Goal: Task Accomplishment & Management: Use online tool/utility

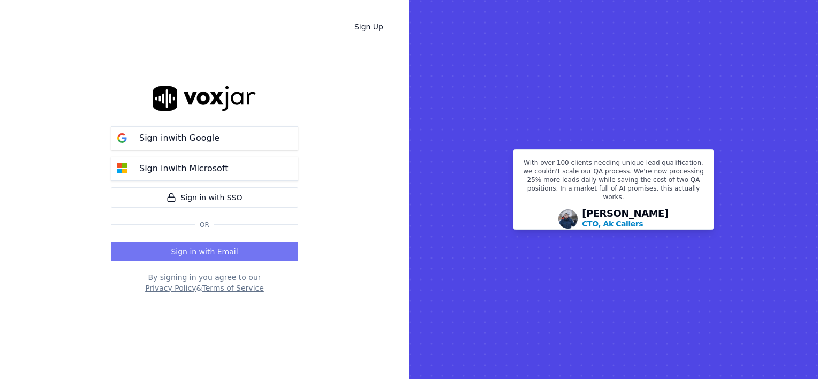
click at [209, 251] on button "Sign in with Email" at bounding box center [204, 251] width 187 height 19
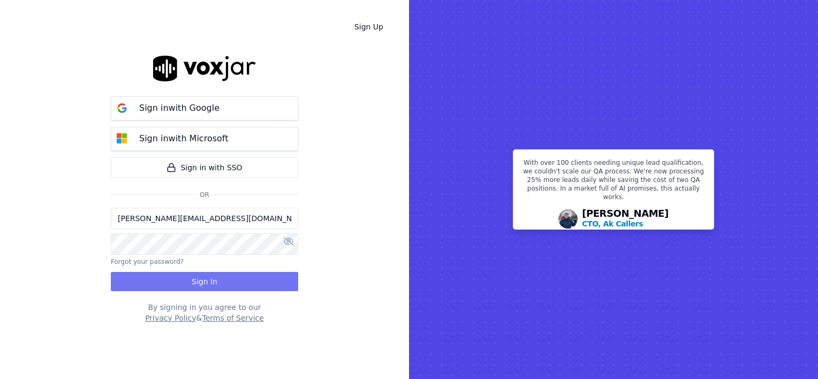
click at [208, 281] on button "Sign In" at bounding box center [204, 281] width 187 height 19
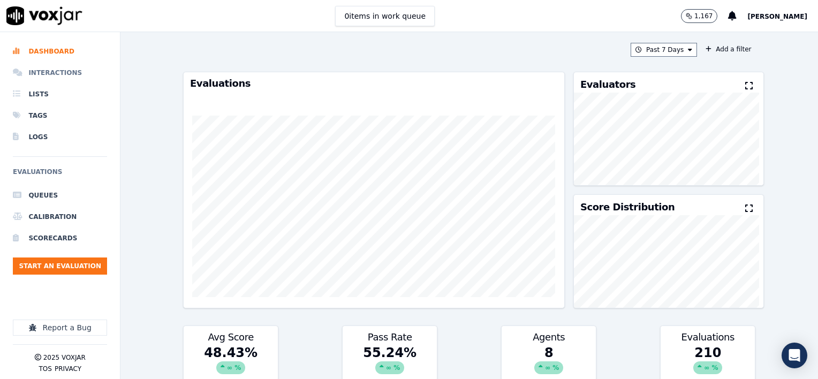
click at [62, 73] on li "Interactions" at bounding box center [60, 72] width 94 height 21
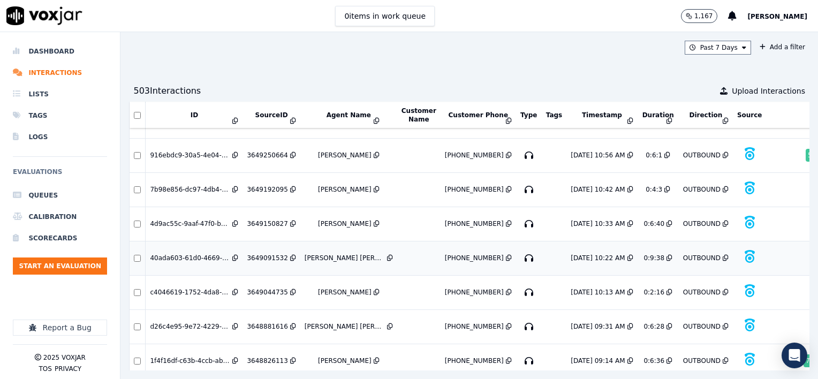
scroll to position [2334, 0]
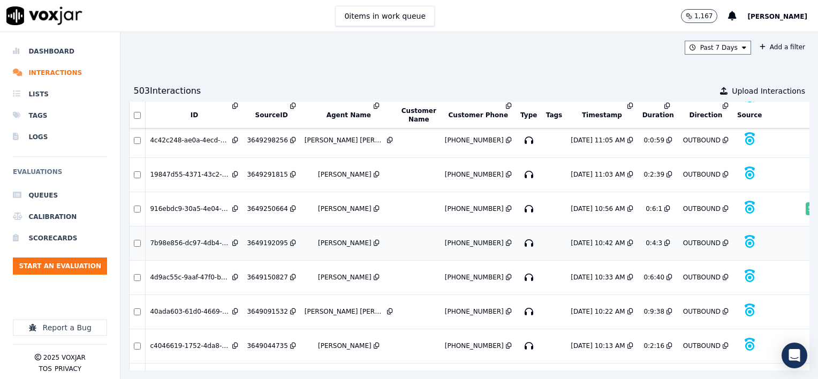
click at [269, 239] on div "3649192095" at bounding box center [267, 243] width 41 height 9
click at [272, 205] on div "3649250664" at bounding box center [267, 209] width 41 height 9
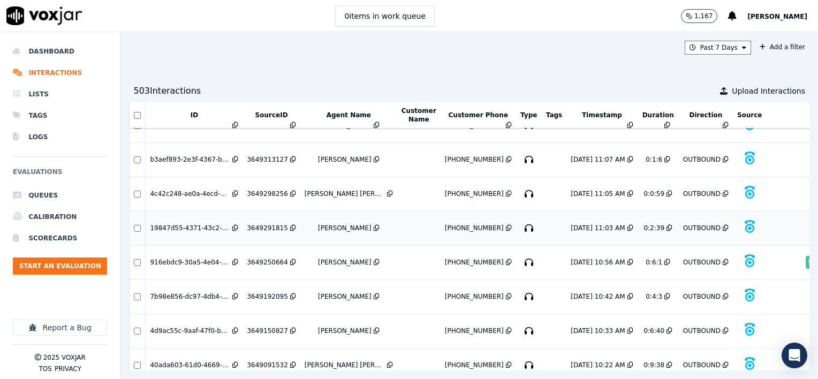
click at [266, 224] on div "3649291815" at bounding box center [267, 228] width 41 height 9
click at [269, 190] on div "3649298256" at bounding box center [267, 194] width 41 height 9
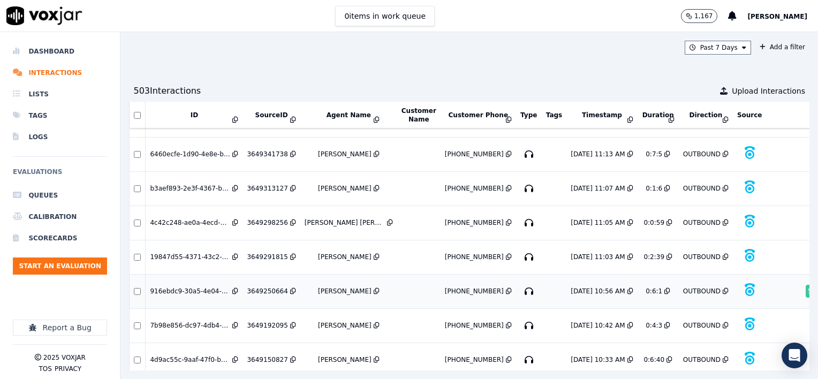
scroll to position [2227, 0]
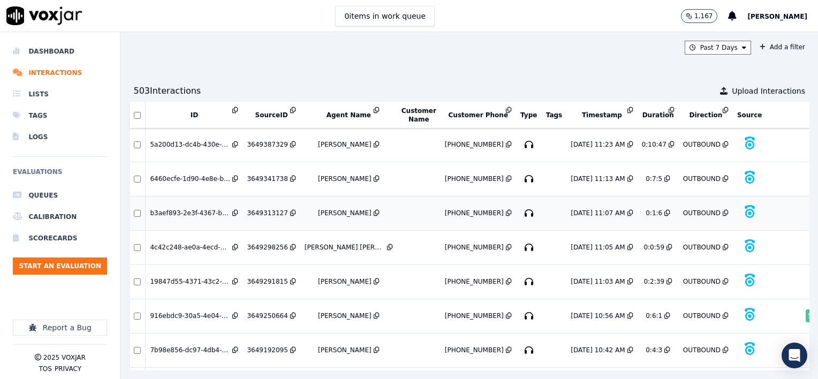
click at [272, 209] on div "3649313127" at bounding box center [267, 213] width 41 height 9
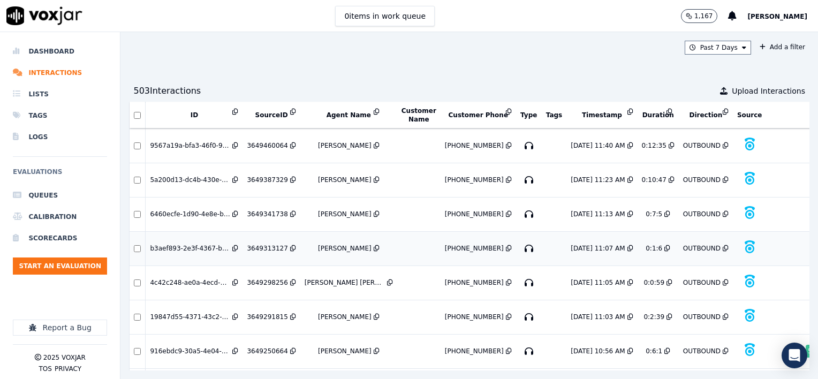
scroll to position [2174, 0]
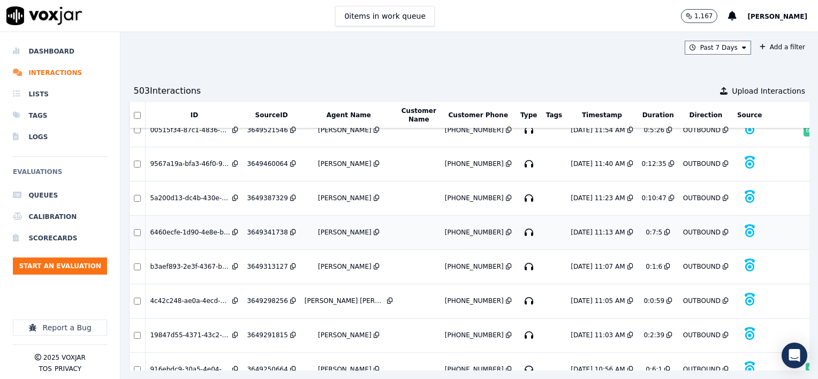
click at [275, 228] on div "3649341738" at bounding box center [267, 232] width 41 height 9
click at [276, 194] on div "3649387329" at bounding box center [267, 198] width 41 height 9
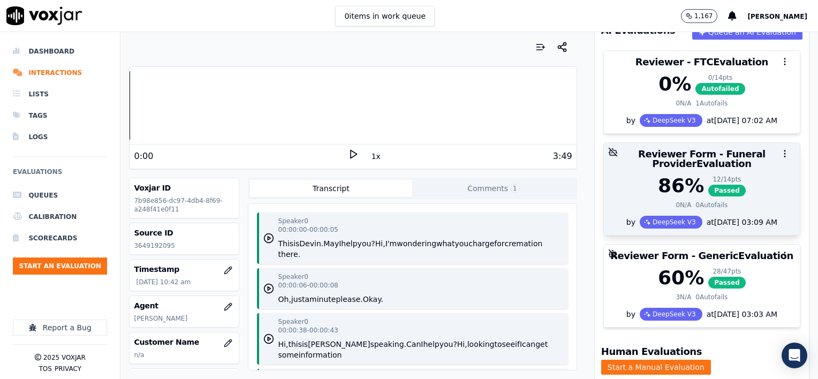
scroll to position [52, 0]
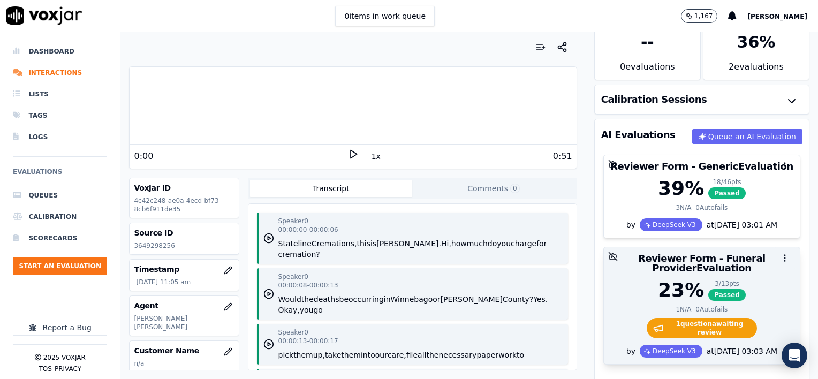
scroll to position [54, 0]
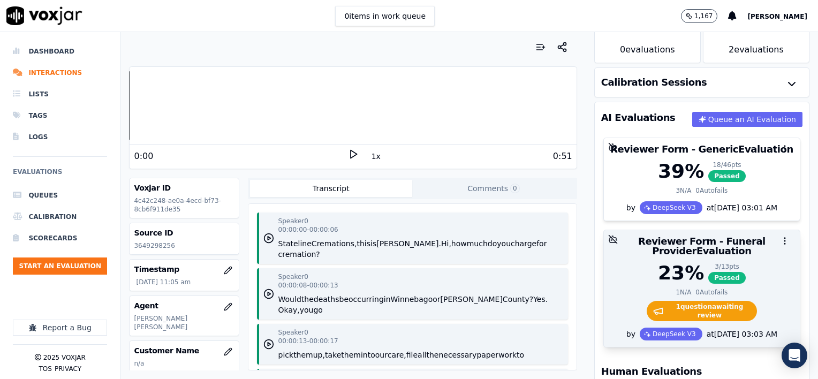
click at [748, 274] on div "23 % 3 / 13 pts Passed" at bounding box center [701, 272] width 183 height 21
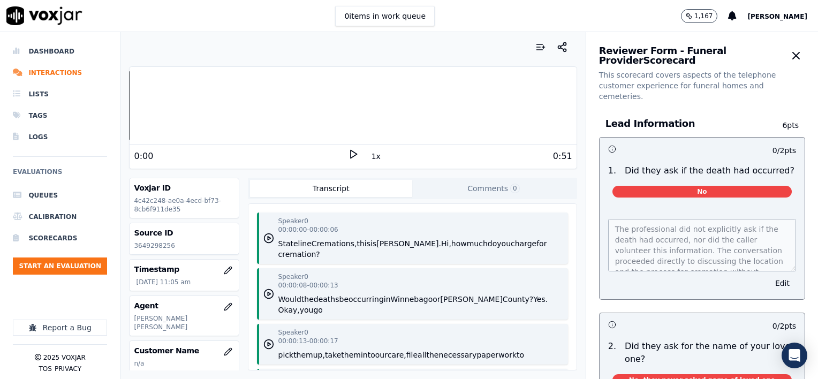
click at [370, 157] on button "1x" at bounding box center [375, 156] width 13 height 15
click at [370, 157] on button "1.5x" at bounding box center [379, 156] width 21 height 15
click at [348, 154] on icon at bounding box center [353, 154] width 11 height 11
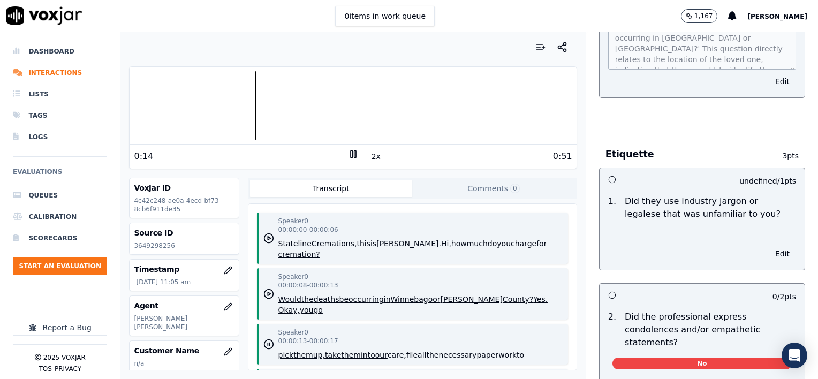
scroll to position [803, 0]
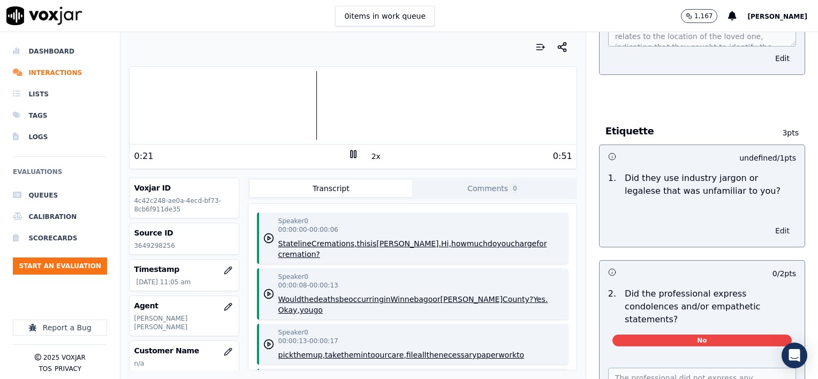
click at [769, 223] on button "Edit" at bounding box center [782, 230] width 27 height 15
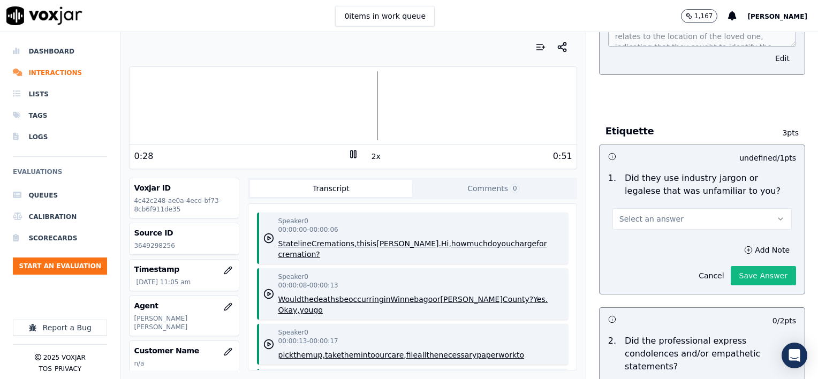
click at [733, 208] on button "Select an answer" at bounding box center [701, 218] width 179 height 21
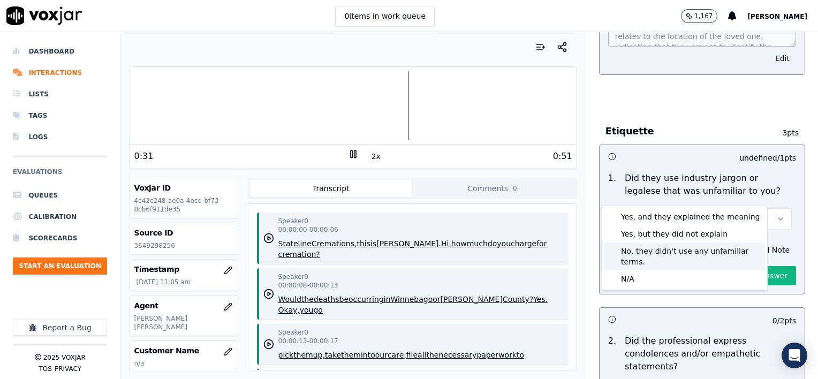
click at [685, 252] on div "No, they didn't use any unfamiliar terms." at bounding box center [684, 257] width 161 height 28
click at [678, 253] on div "No, they didn't use any unfamiliar terms." at bounding box center [684, 257] width 161 height 28
click at [751, 253] on div "No, they didn't use any unfamiliar terms." at bounding box center [684, 257] width 161 height 28
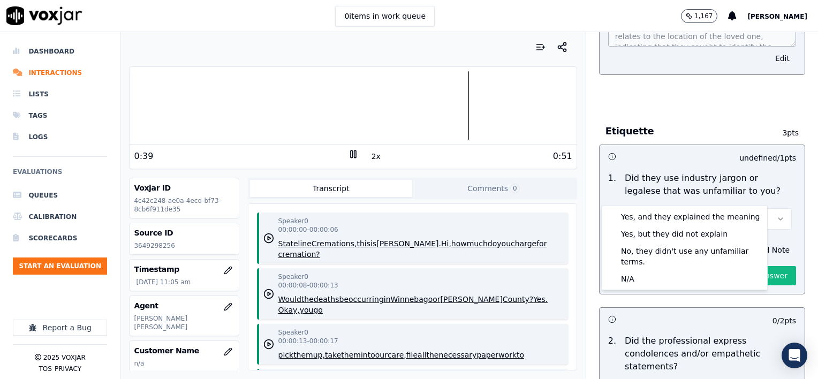
click at [775, 234] on div "Add Note Cancel Save Answer" at bounding box center [702, 264] width 205 height 60
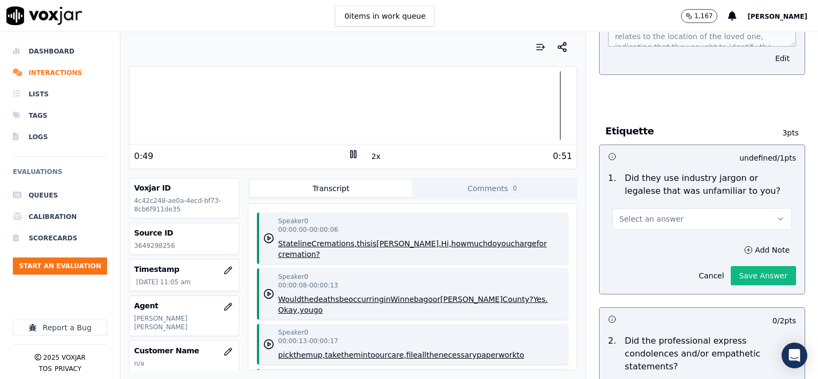
click at [695, 208] on button "Select an answer" at bounding box center [701, 218] width 179 height 21
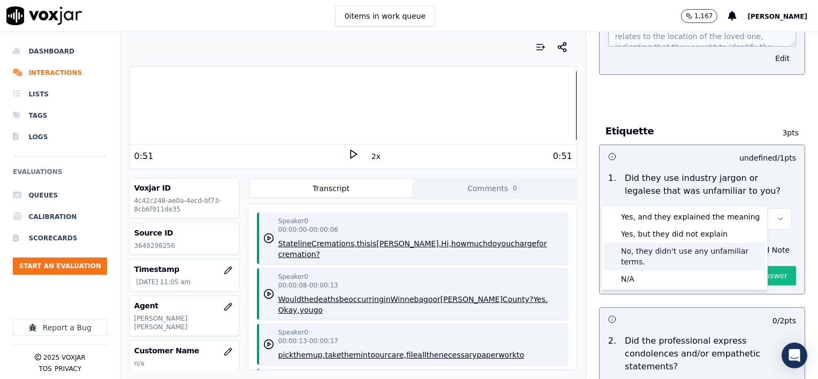
click at [647, 252] on div "No, they didn't use any unfamiliar terms." at bounding box center [684, 257] width 161 height 28
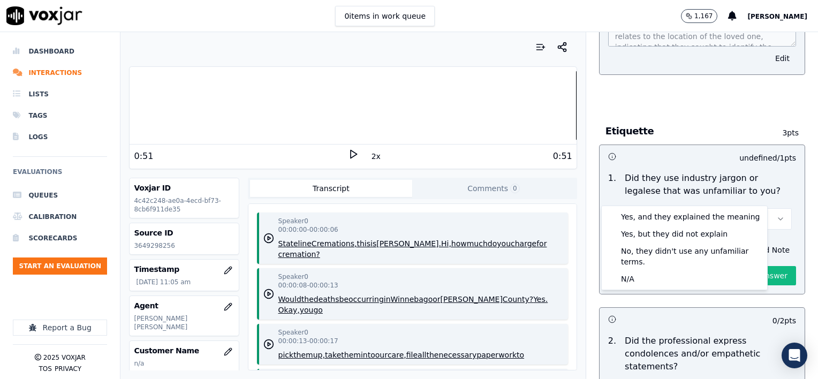
click at [739, 145] on div "undefined / 1 pts" at bounding box center [702, 156] width 205 height 22
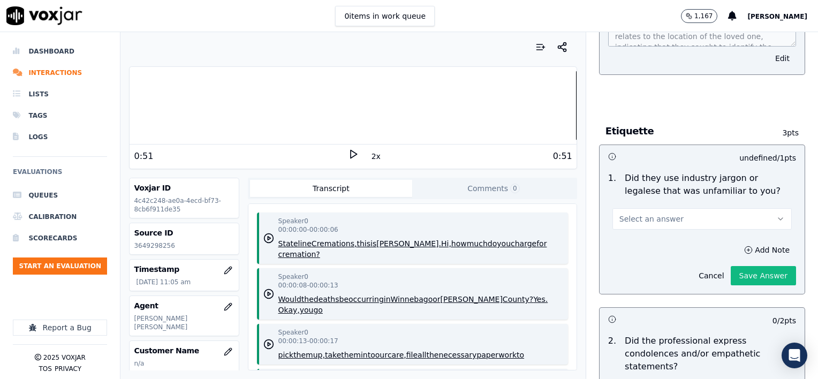
click at [657, 145] on div "undefined / 1 pts" at bounding box center [702, 156] width 205 height 22
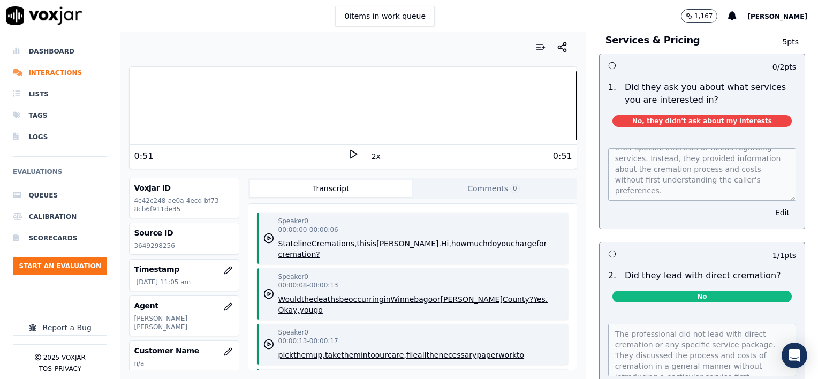
scroll to position [1392, 0]
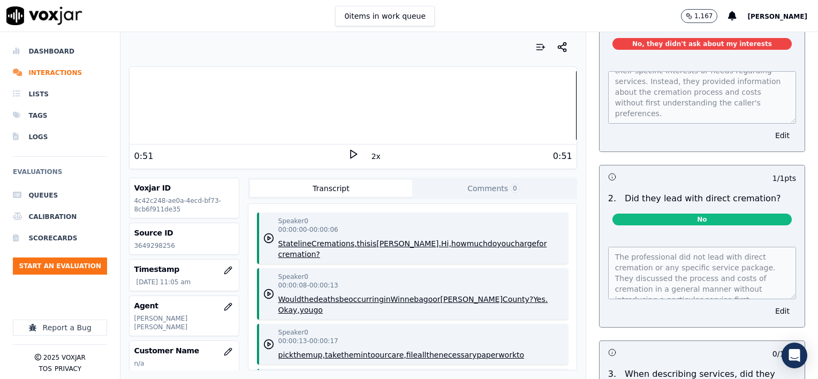
click at [348, 155] on icon at bounding box center [353, 154] width 11 height 11
click at [769, 304] on button "Edit" at bounding box center [782, 311] width 27 height 15
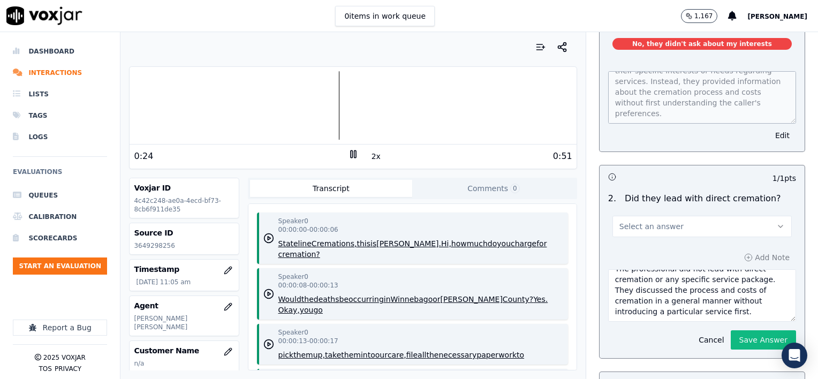
click at [734, 216] on button "Select an answer" at bounding box center [701, 226] width 179 height 21
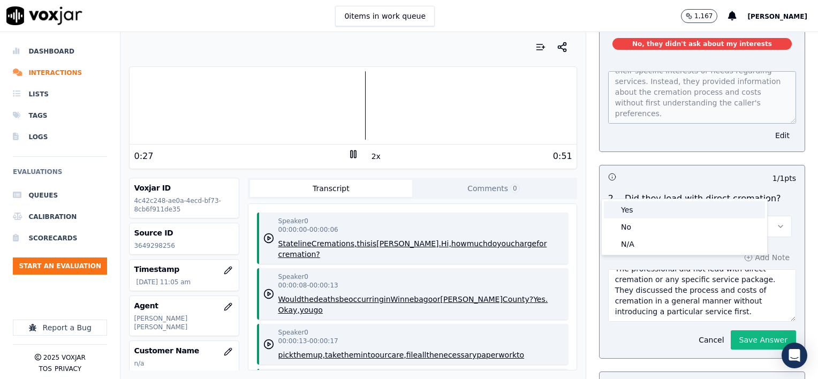
click at [633, 209] on div "Yes" at bounding box center [684, 209] width 161 height 17
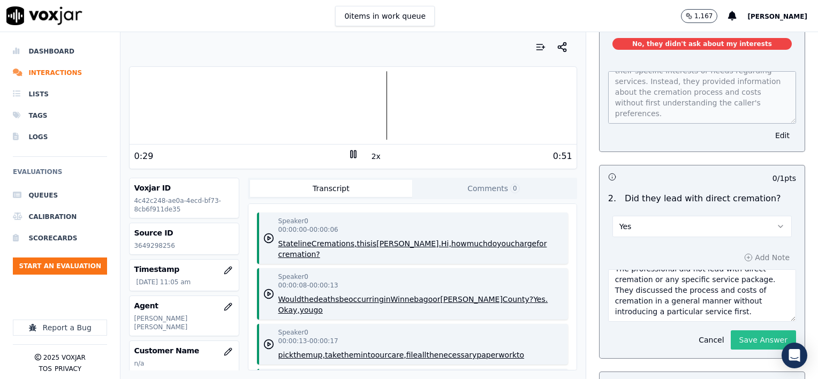
click at [739, 330] on button "Save Answer" at bounding box center [763, 339] width 65 height 19
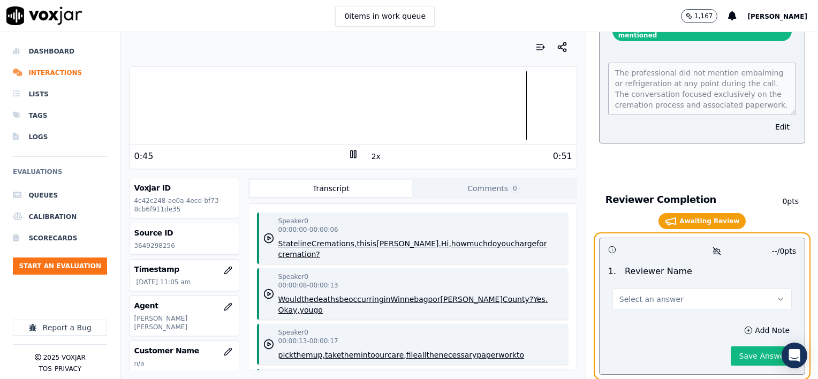
scroll to position [2189, 0]
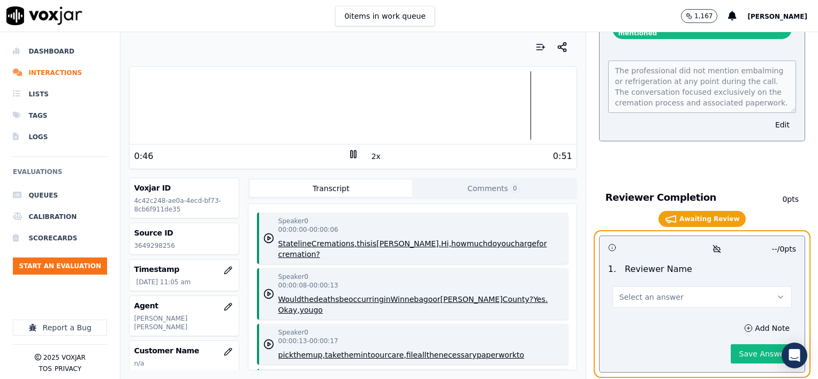
click at [651, 292] on span "Select an answer" at bounding box center [651, 297] width 64 height 11
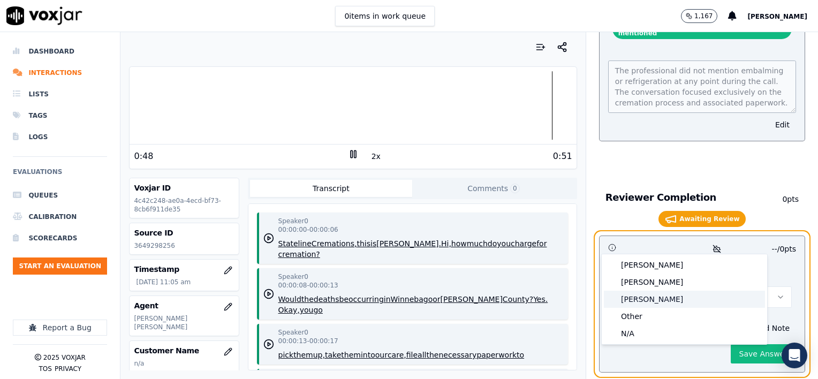
click at [638, 297] on div "Brendan" at bounding box center [684, 299] width 161 height 17
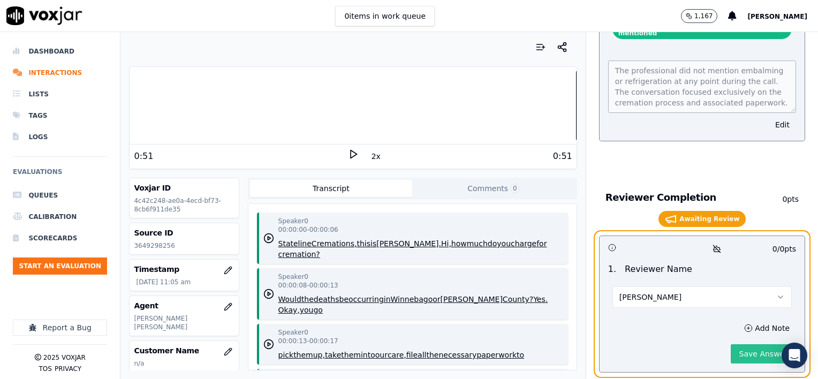
click at [759, 344] on button "Save Answer" at bounding box center [763, 353] width 65 height 19
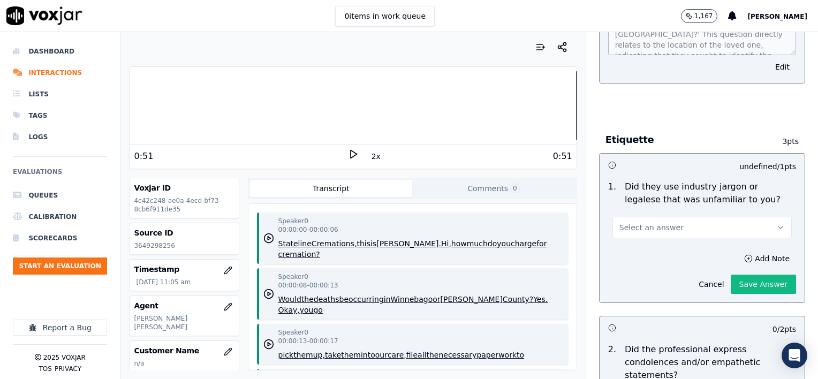
scroll to position [776, 0]
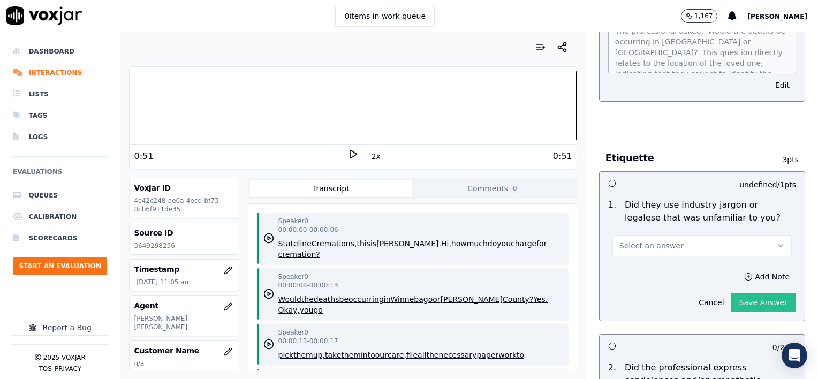
click at [745, 293] on button "Save Answer" at bounding box center [763, 302] width 65 height 19
click at [187, 243] on p "3649298256" at bounding box center [184, 245] width 100 height 9
drag, startPoint x: 186, startPoint y: 243, endPoint x: 135, endPoint y: 245, distance: 51.4
click at [135, 245] on p "3649298256" at bounding box center [184, 245] width 100 height 9
copy p "3649298256"
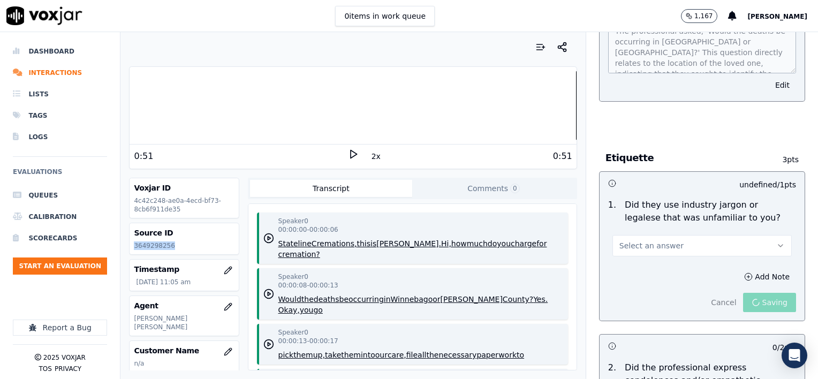
click at [653, 240] on span "Select an answer" at bounding box center [651, 245] width 64 height 11
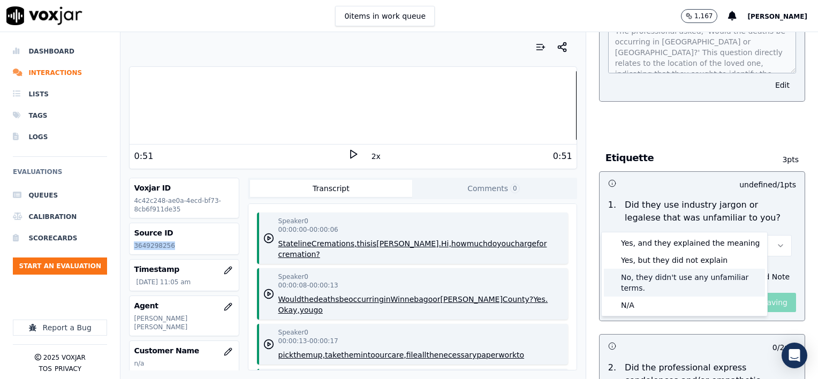
click at [712, 274] on div "No, they didn't use any unfamiliar terms." at bounding box center [684, 283] width 161 height 28
click at [730, 277] on div "No, they didn't use any unfamiliar terms." at bounding box center [684, 283] width 161 height 28
click at [733, 179] on div "undefined / 1 pts" at bounding box center [764, 184] width 63 height 11
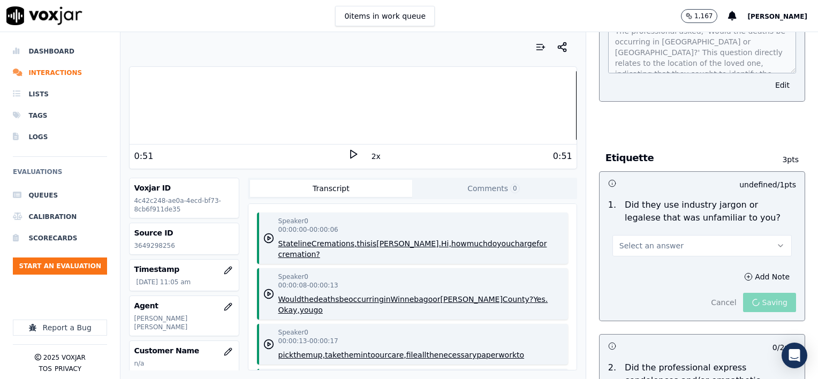
click at [738, 284] on div "Cancel Saving" at bounding box center [751, 298] width 92 height 28
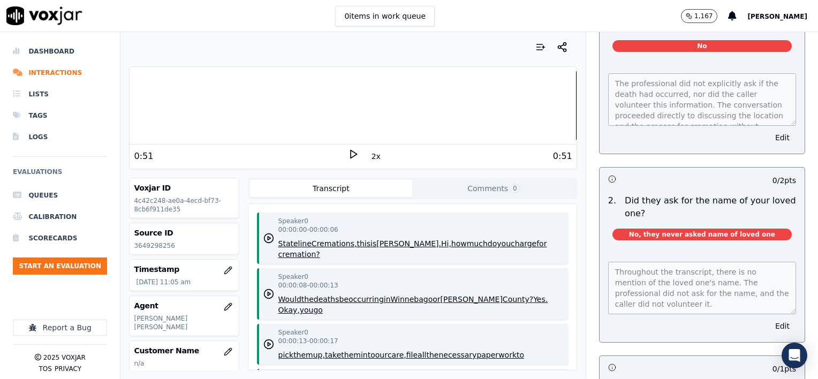
scroll to position [0, 0]
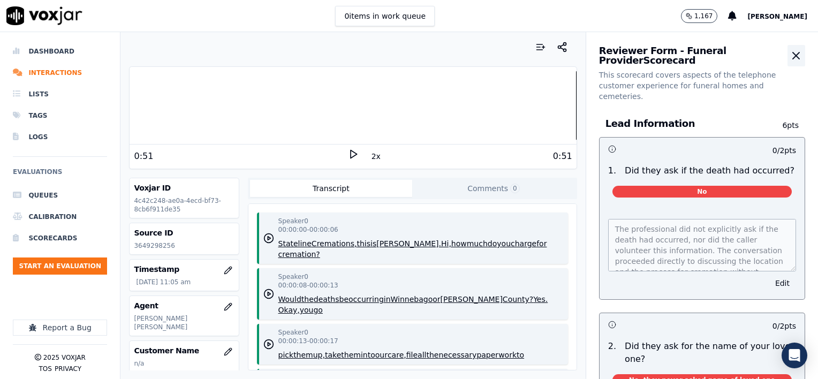
click at [793, 55] on icon "button" at bounding box center [796, 55] width 6 height 6
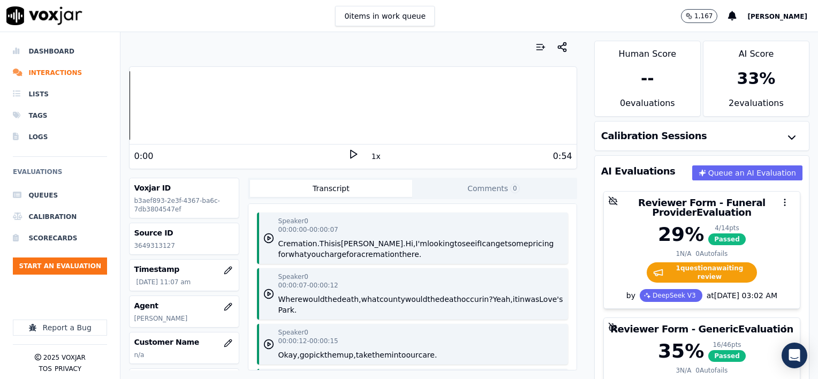
click at [369, 160] on button "1x" at bounding box center [375, 156] width 13 height 15
click at [369, 160] on button "1.5x" at bounding box center [379, 156] width 21 height 15
click at [348, 152] on icon at bounding box center [353, 154] width 11 height 11
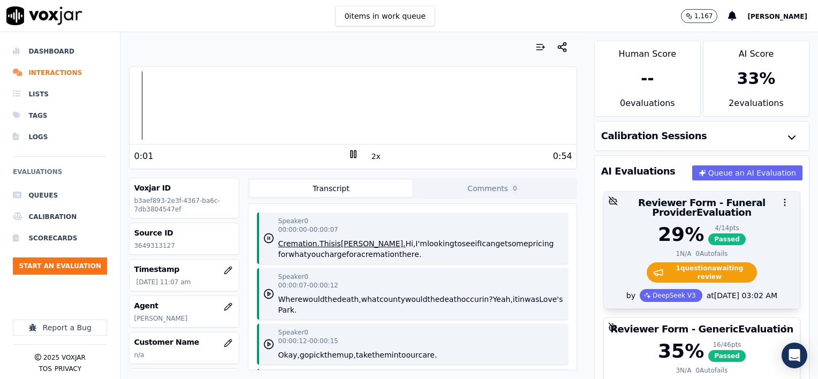
click at [735, 234] on div "29 % 4 / 14 pts Passed" at bounding box center [701, 234] width 183 height 21
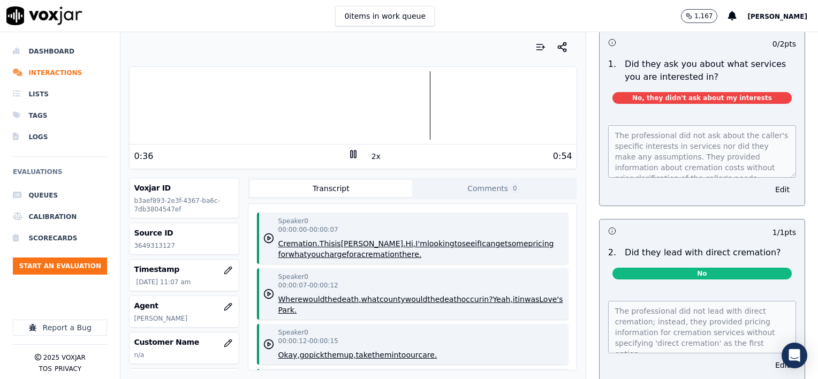
scroll to position [1392, 0]
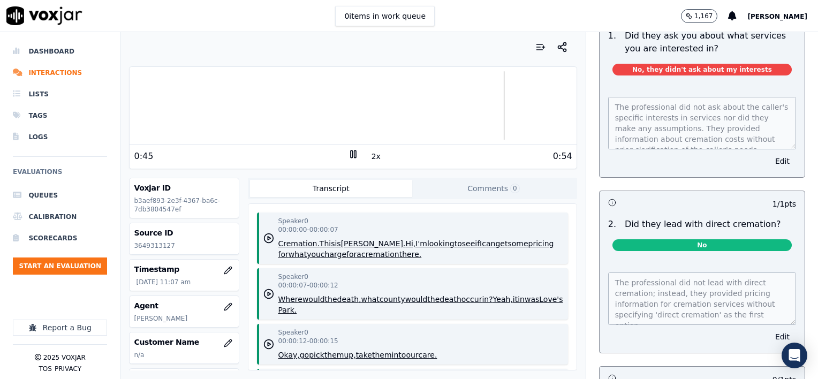
click at [769, 329] on button "Edit" at bounding box center [782, 336] width 27 height 15
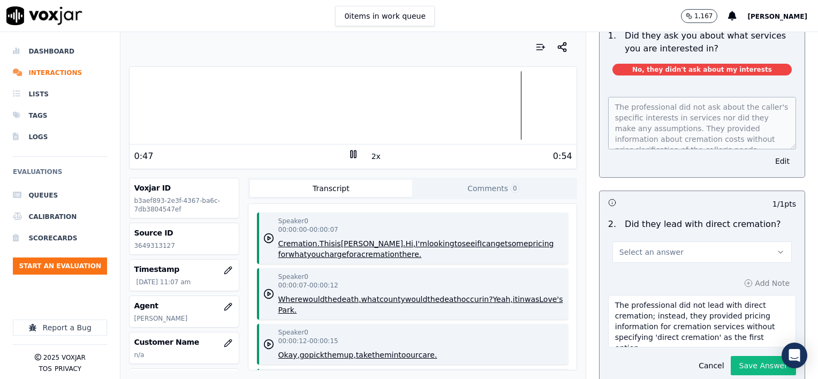
click at [698, 241] on button "Select an answer" at bounding box center [701, 251] width 179 height 21
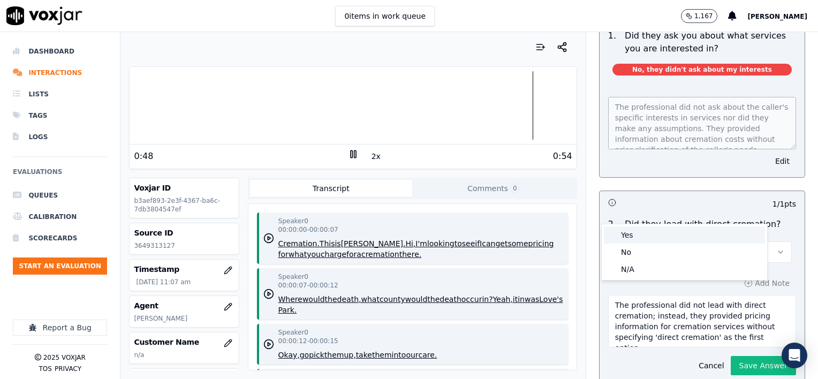
click at [642, 237] on div "Yes" at bounding box center [684, 234] width 161 height 17
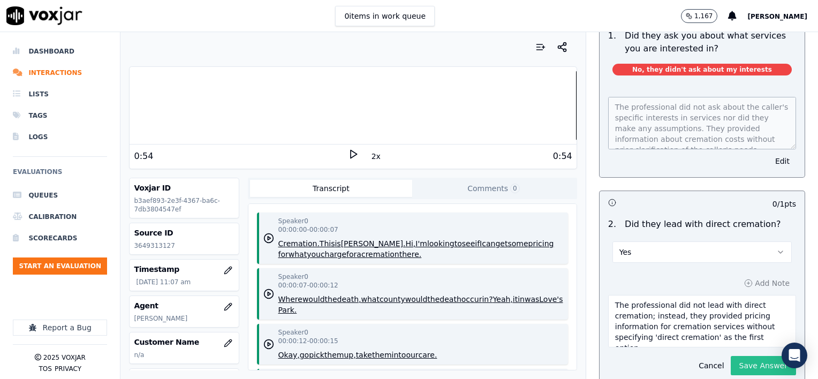
click at [750, 356] on button "Save Answer" at bounding box center [763, 365] width 65 height 19
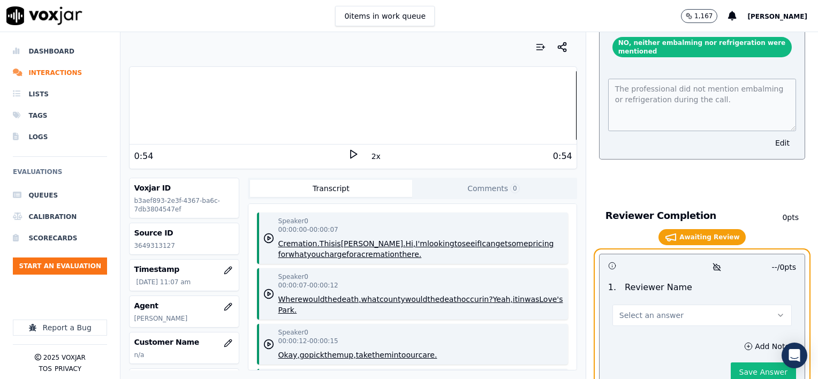
scroll to position [2214, 0]
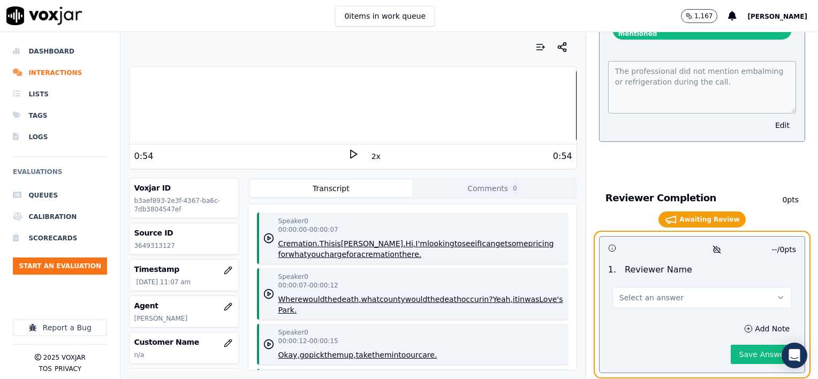
click at [648, 292] on span "Select an answer" at bounding box center [651, 297] width 64 height 11
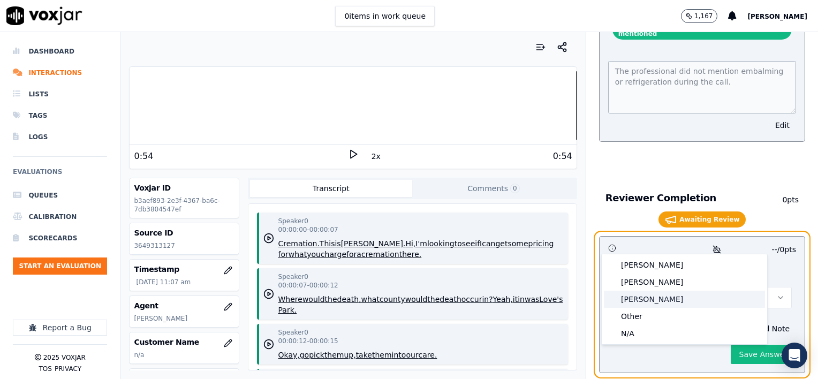
click at [644, 300] on div "[PERSON_NAME]" at bounding box center [684, 299] width 161 height 17
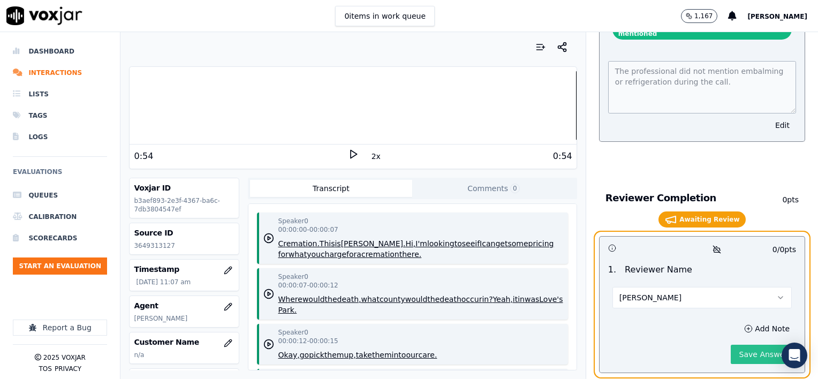
click at [732, 345] on button "Save Answer" at bounding box center [763, 354] width 65 height 19
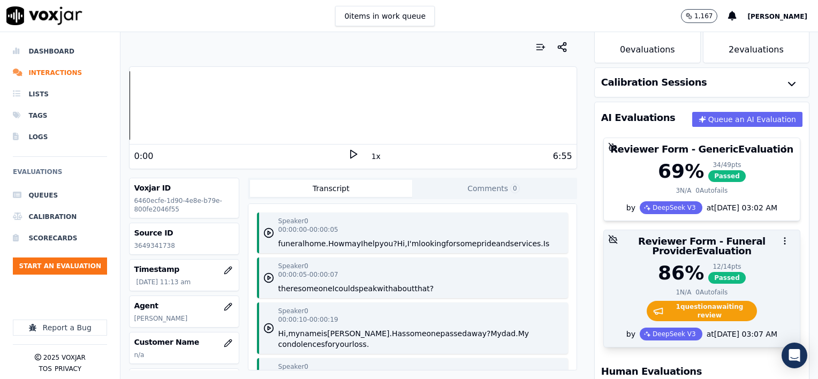
scroll to position [107, 0]
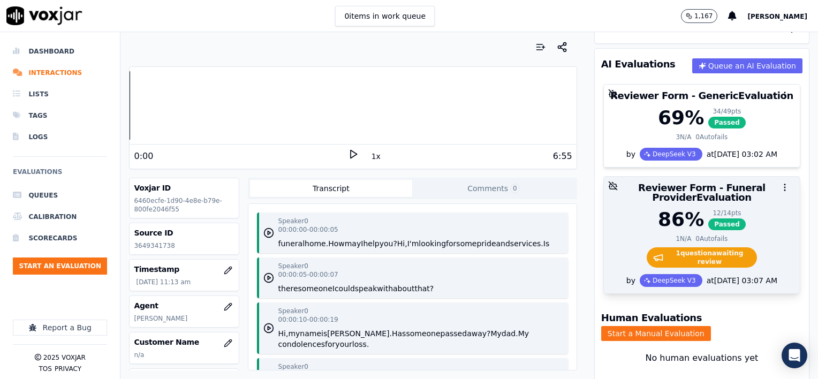
click at [737, 235] on div "1 N/A 0 Autofails" at bounding box center [701, 238] width 183 height 9
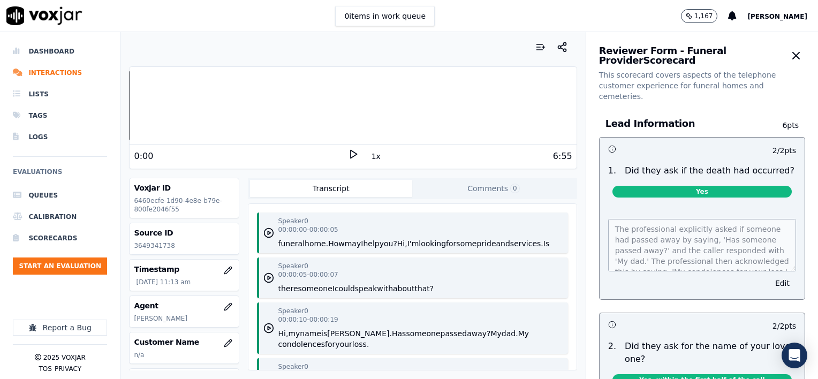
click at [369, 155] on button "1x" at bounding box center [375, 156] width 13 height 15
click at [369, 158] on button "1.5x" at bounding box center [379, 156] width 21 height 15
click at [348, 154] on icon at bounding box center [353, 154] width 11 height 11
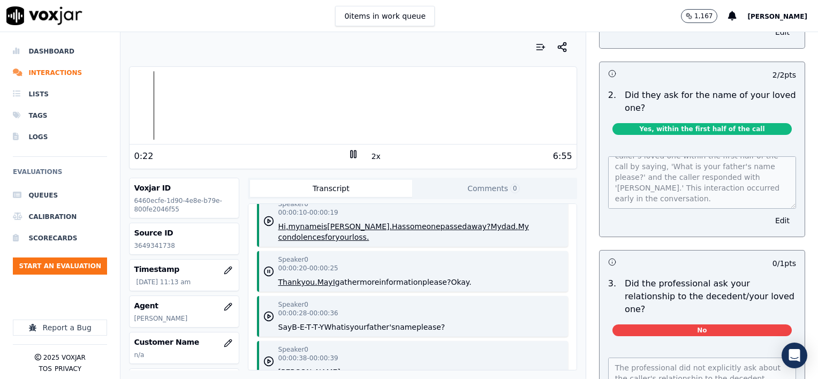
scroll to position [321, 0]
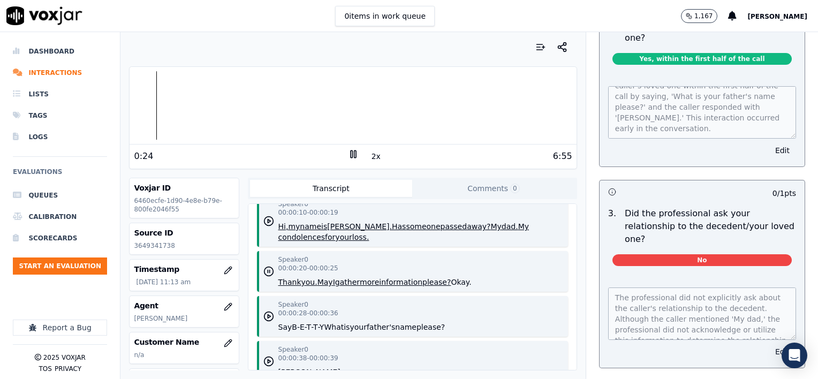
click at [769, 344] on button "Edit" at bounding box center [782, 351] width 27 height 15
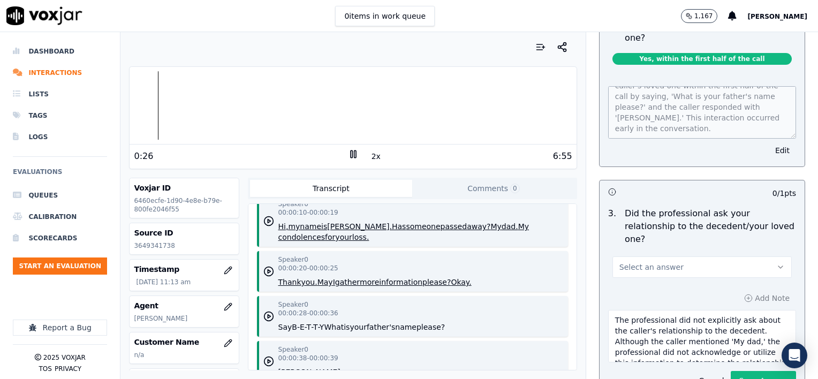
click at [676, 256] on button "Select an answer" at bounding box center [701, 266] width 179 height 21
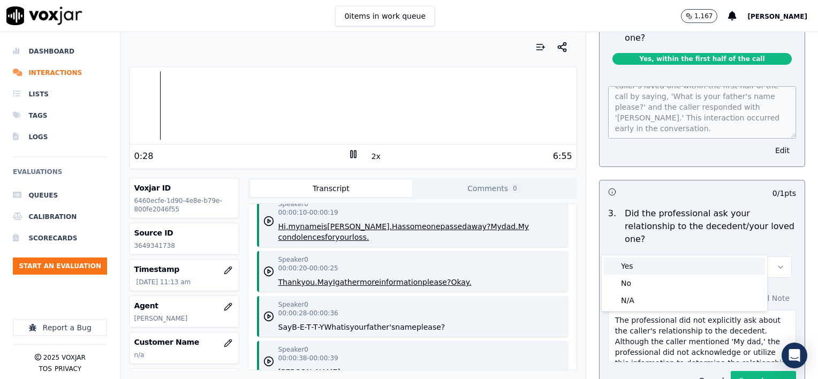
click at [663, 268] on div "Yes" at bounding box center [684, 266] width 161 height 17
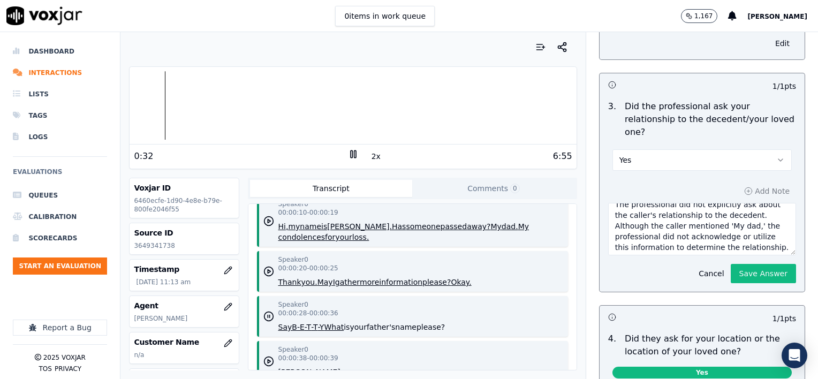
scroll to position [11, 0]
click at [756, 221] on textarea "The professional did not explicitly ask about the caller's relationship to the …" at bounding box center [702, 229] width 188 height 52
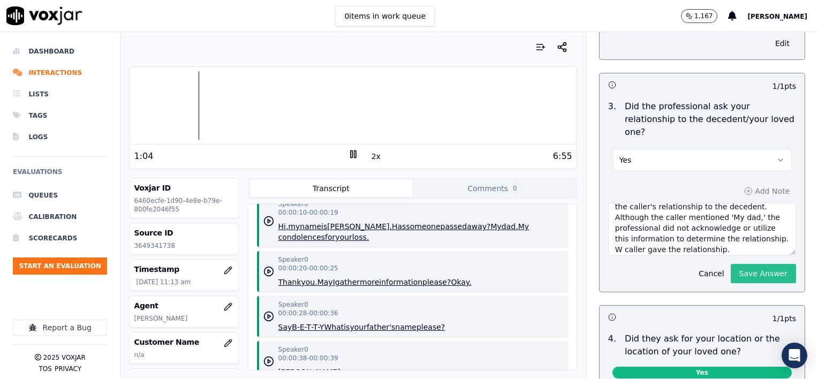
type textarea "The professional did not explicitly ask about the caller's relationship to the …"
click at [736, 264] on button "Save Answer" at bounding box center [763, 273] width 65 height 19
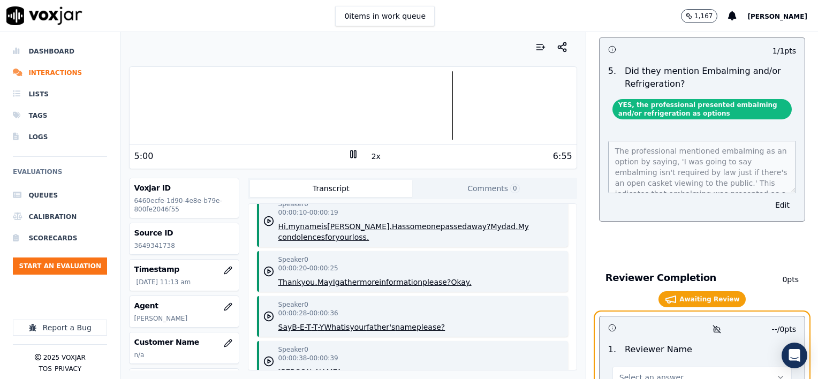
scroll to position [2214, 0]
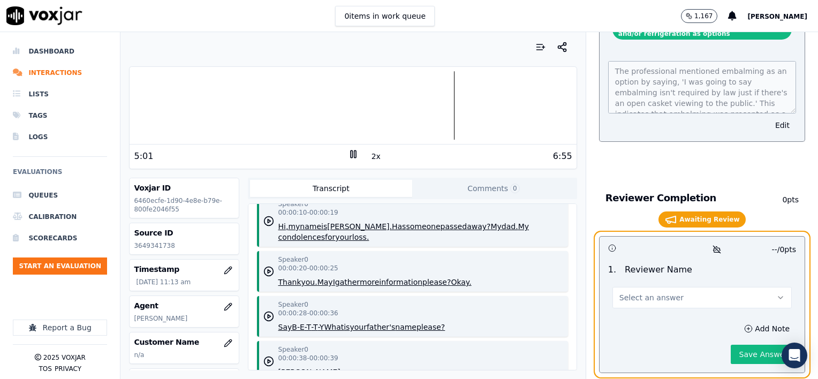
click at [666, 287] on button "Select an answer" at bounding box center [701, 297] width 179 height 21
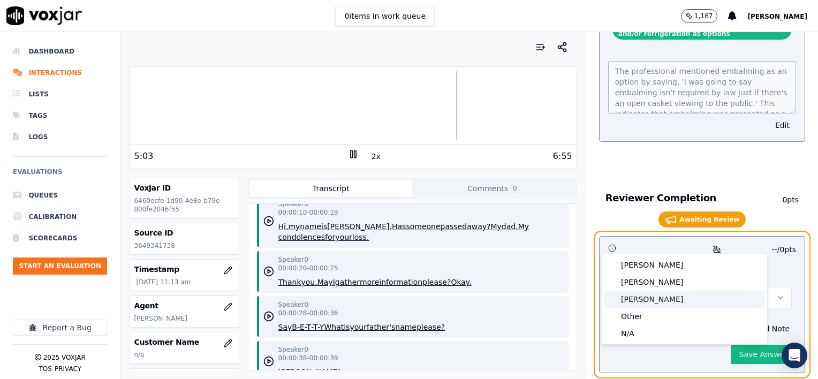
click at [651, 299] on div "Brendan" at bounding box center [684, 299] width 161 height 17
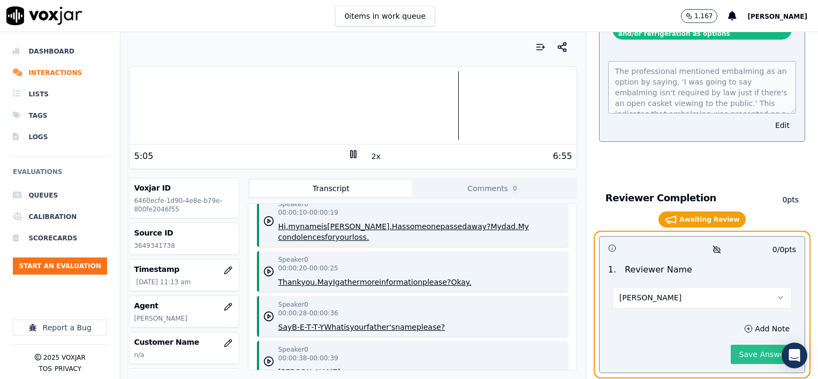
click at [748, 345] on button "Save Answer" at bounding box center [763, 354] width 65 height 19
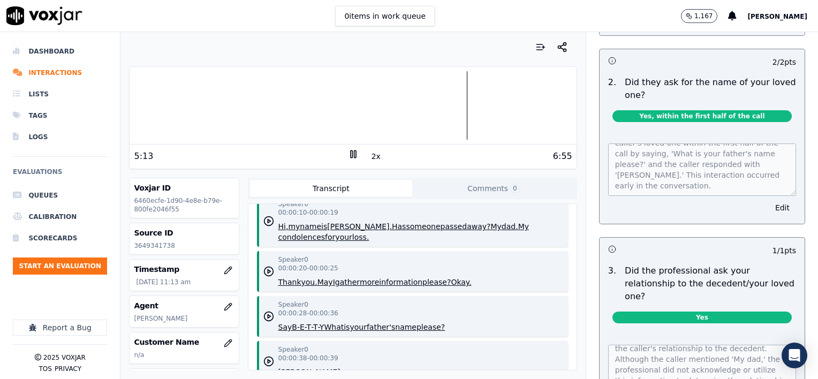
scroll to position [0, 0]
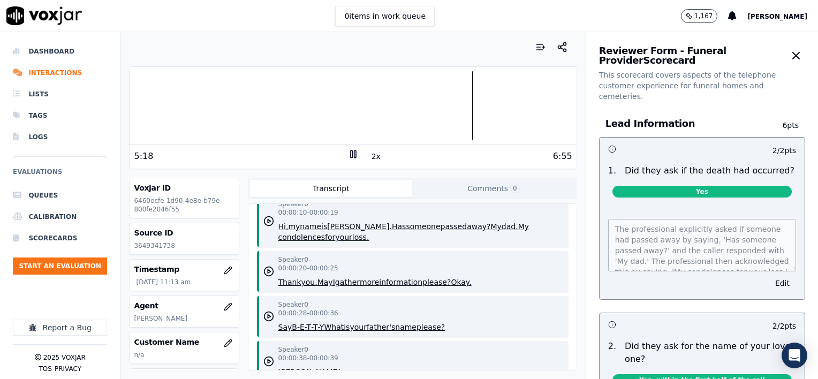
click at [351, 155] on rect at bounding box center [352, 153] width 2 height 7
click at [790, 57] on icon "button" at bounding box center [796, 55] width 13 height 13
